Goal: Information Seeking & Learning: Compare options

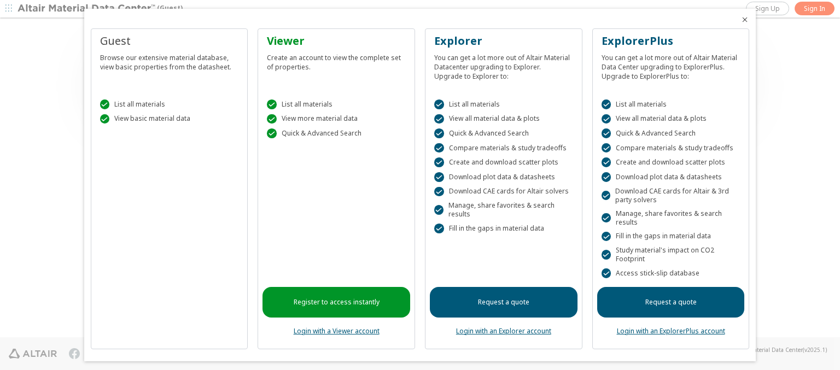
click at [741, 20] on icon "Close" at bounding box center [745, 19] width 9 height 9
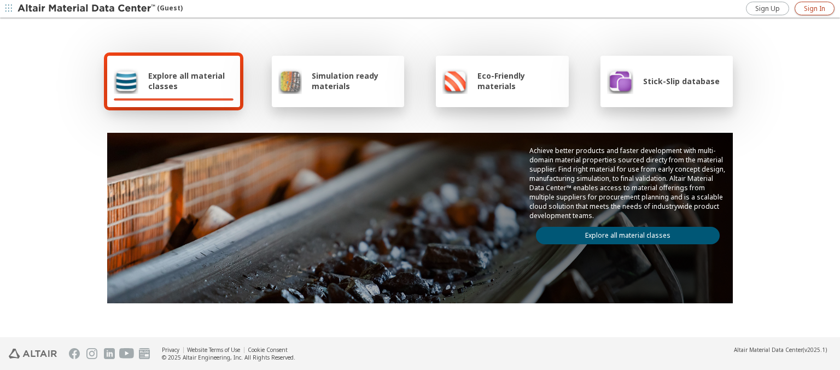
click at [815, 8] on span "Sign In" at bounding box center [814, 8] width 21 height 9
click at [87, 9] on img at bounding box center [88, 8] width 140 height 11
click at [187, 81] on span "Explore all material classes" at bounding box center [190, 81] width 85 height 21
click at [624, 233] on link "Explore all material classes" at bounding box center [628, 236] width 184 height 18
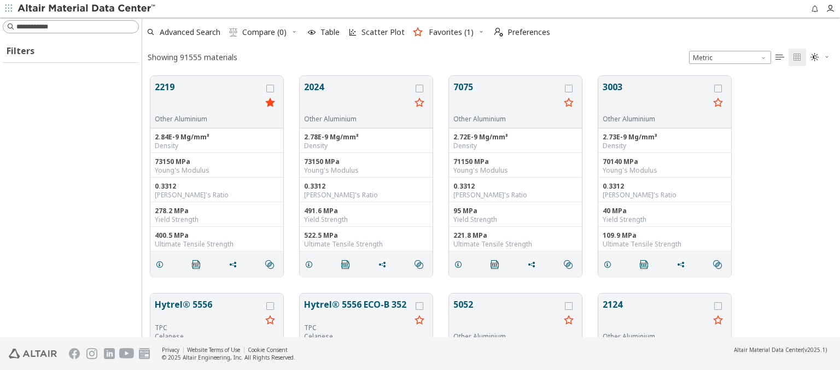
scroll to position [262, 689]
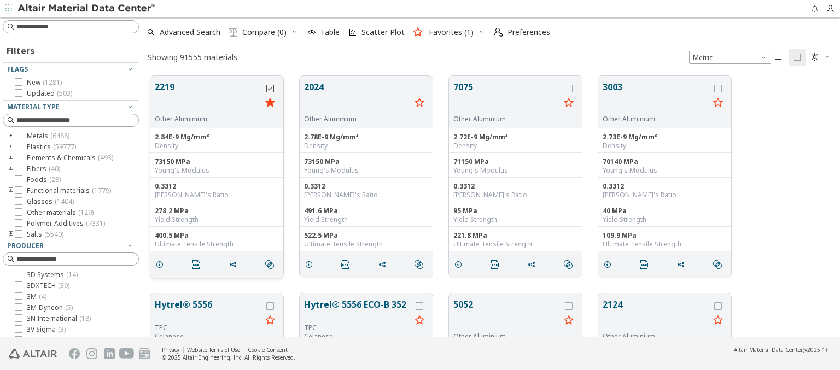
click at [271, 88] on icon "grid" at bounding box center [270, 89] width 8 height 8
click at [421, 88] on icon "grid" at bounding box center [420, 89] width 8 height 8
click at [265, 32] on span "Compare (2)" at bounding box center [264, 32] width 44 height 8
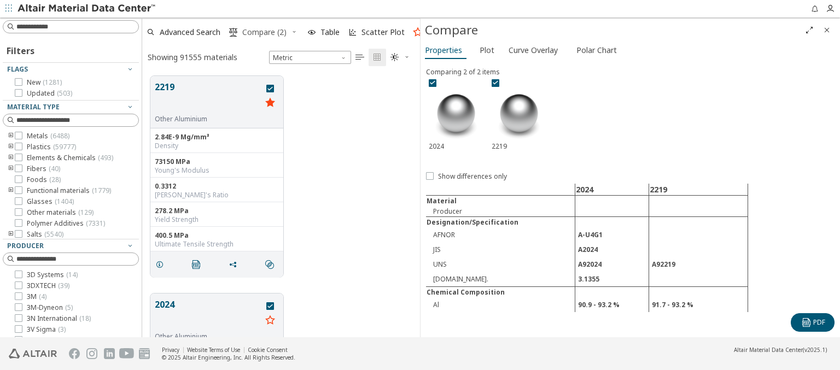
scroll to position [262, 269]
click at [533, 50] on span "Curve Overlay" at bounding box center [533, 51] width 49 height 18
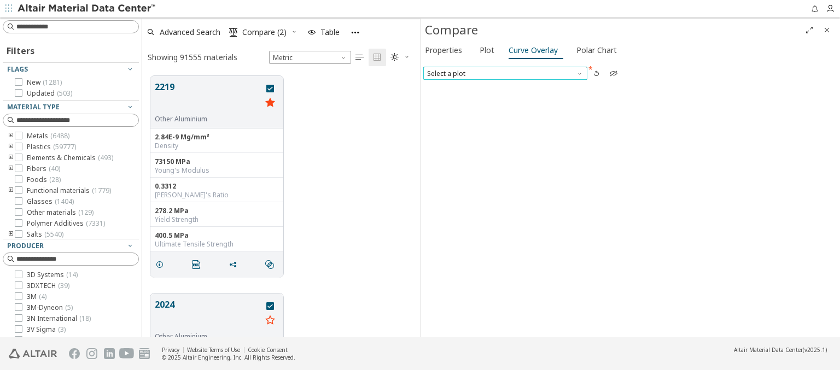
click at [505, 73] on span "Select a plot" at bounding box center [505, 73] width 164 height 13
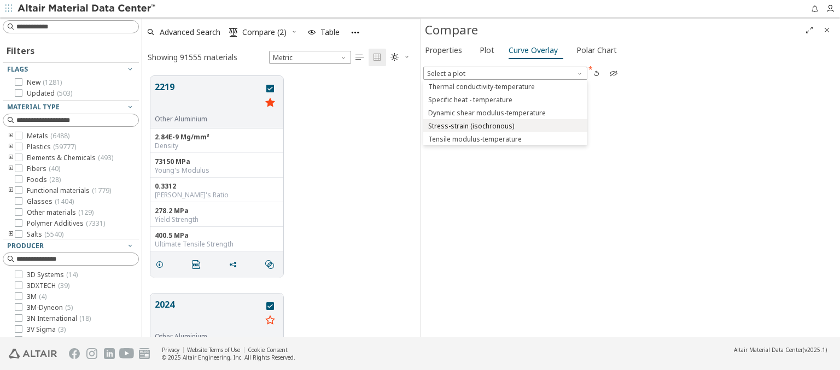
click at [505, 125] on span "Stress-strain (isochronous)" at bounding box center [471, 126] width 86 height 9
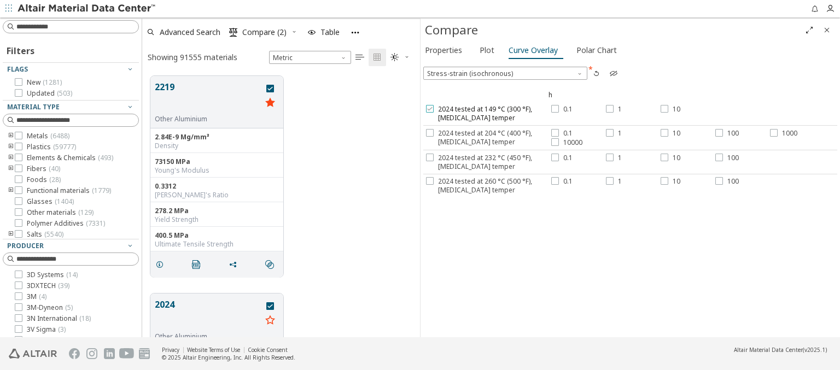
click at [486, 113] on span "2024 tested at 149 °C (300 °F), [MEDICAL_DATA] temper" at bounding box center [493, 114] width 111 height 18
click at [559, 109] on label "0.1" at bounding box center [562, 109] width 21 height 9
click at [611, 109] on div at bounding box center [610, 109] width 8 height 8
click at [668, 109] on label "10" at bounding box center [671, 109] width 20 height 9
click at [486, 137] on span "2024 tested at 204 °C (400 °F), [MEDICAL_DATA] temper" at bounding box center [493, 138] width 111 height 18
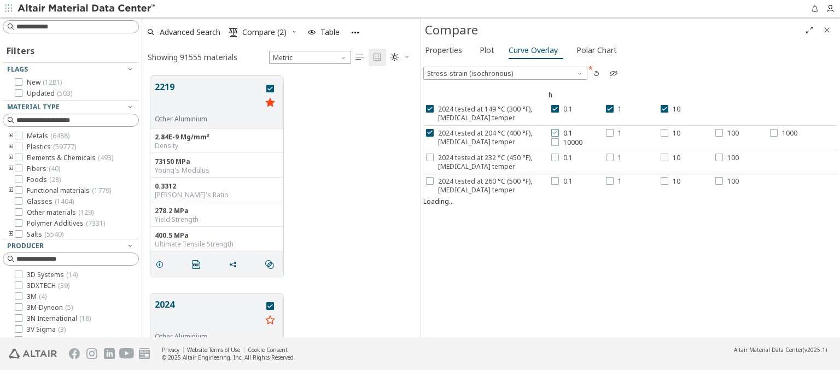
click at [559, 132] on label "0.1" at bounding box center [562, 133] width 21 height 9
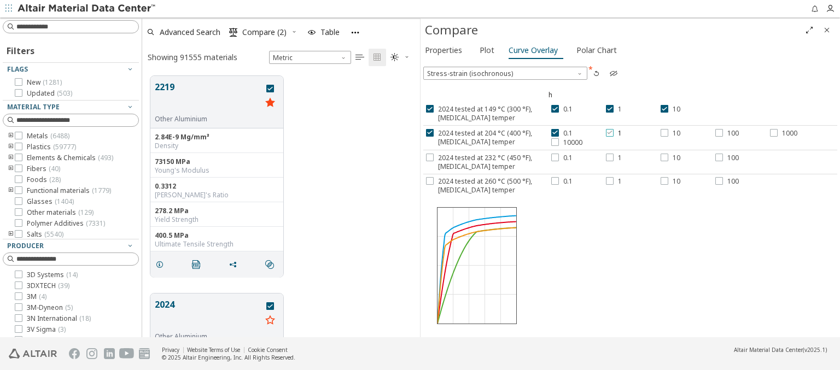
click at [611, 132] on div at bounding box center [610, 133] width 8 height 8
click at [668, 132] on label "10" at bounding box center [671, 133] width 20 height 9
click at [724, 132] on label "100" at bounding box center [728, 133] width 24 height 9
click at [782, 132] on span "1000" at bounding box center [789, 133] width 15 height 9
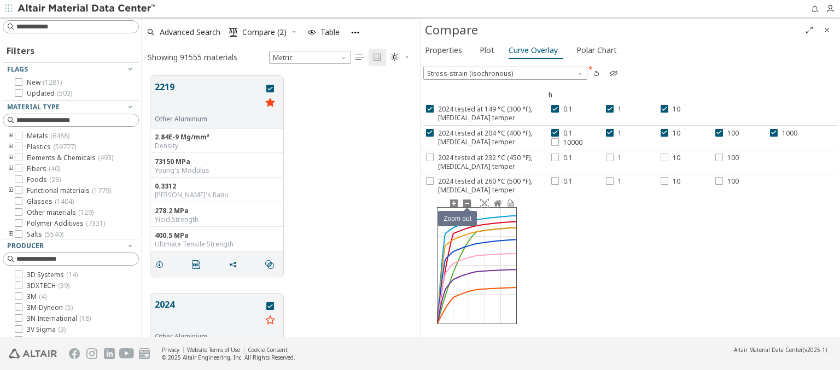
click at [467, 203] on icon at bounding box center [467, 203] width 9 height 9
